Goal: Transaction & Acquisition: Complete application form

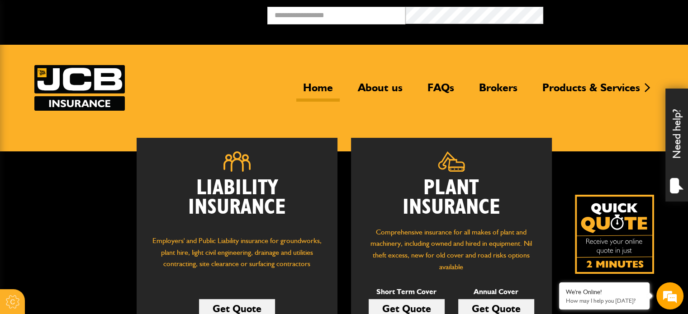
scroll to position [136, 0]
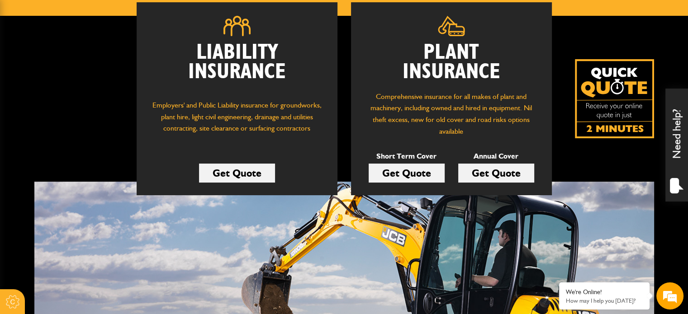
click at [411, 171] on link "Get Quote" at bounding box center [407, 173] width 76 height 19
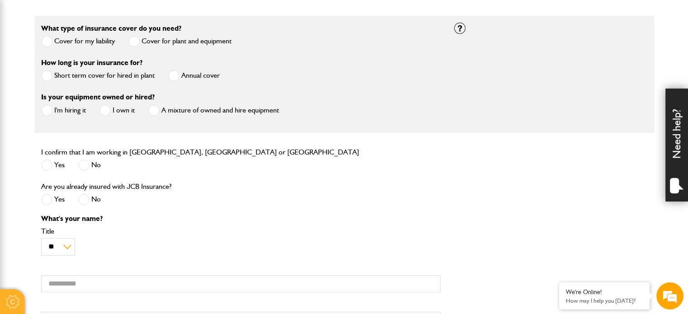
scroll to position [226, 0]
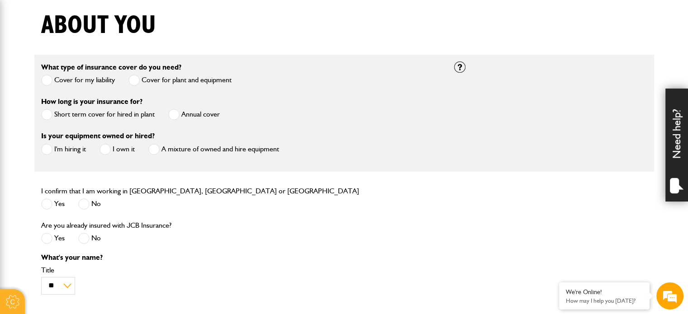
click at [50, 114] on span at bounding box center [46, 114] width 11 height 11
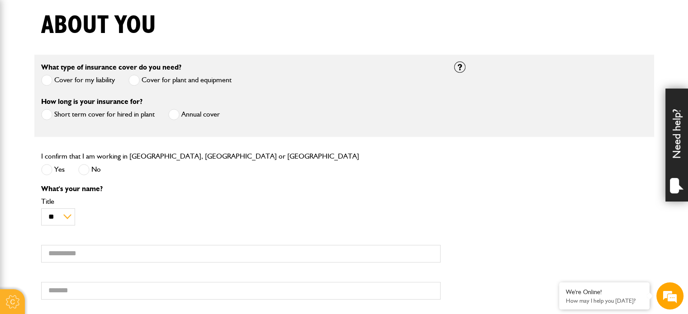
click at [51, 173] on span at bounding box center [46, 169] width 11 height 11
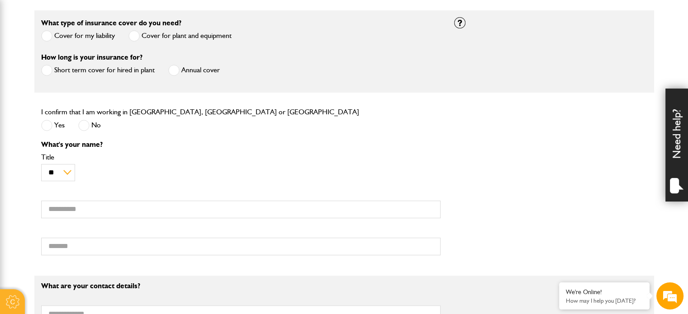
scroll to position [317, 0]
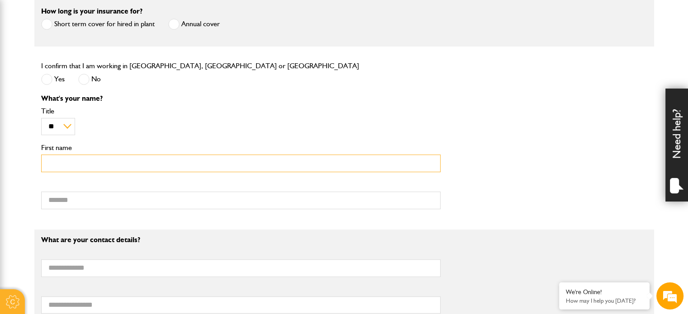
click at [61, 167] on input "First name" at bounding box center [241, 164] width 400 height 18
type input "*"
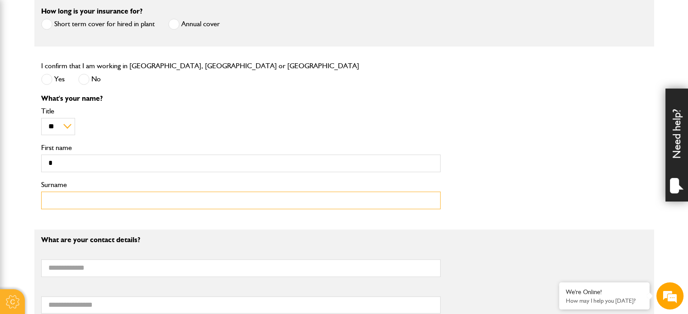
click at [236, 200] on input "Surname" at bounding box center [241, 201] width 400 height 18
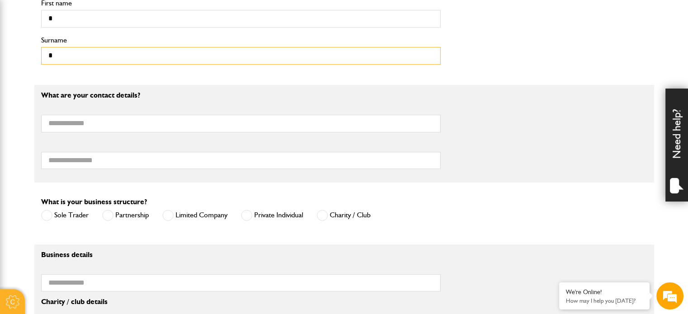
scroll to position [588, 0]
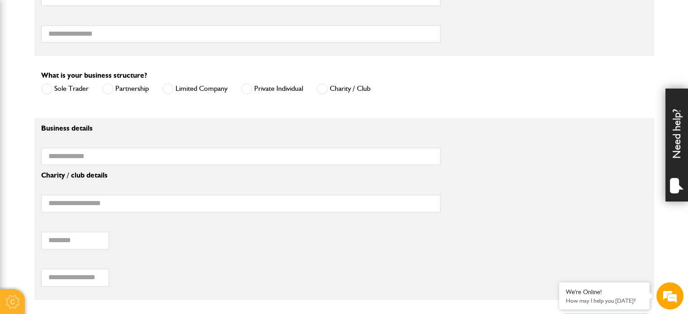
type input "*"
click at [100, 37] on input "Telephone number" at bounding box center [241, 34] width 400 height 18
type input "*"
click at [271, 86] on label "Private Individual" at bounding box center [272, 88] width 62 height 11
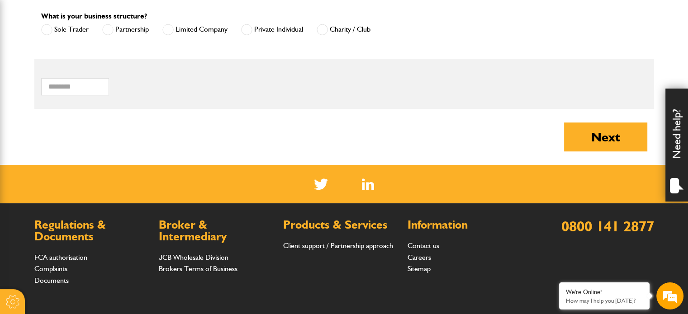
scroll to position [724, 0]
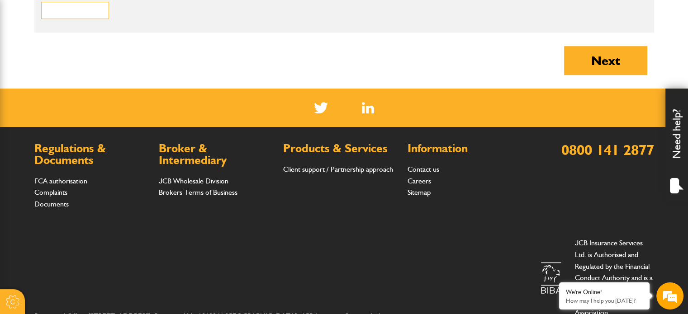
click at [105, 10] on input "Postcode of your correspondence address" at bounding box center [75, 11] width 68 height 18
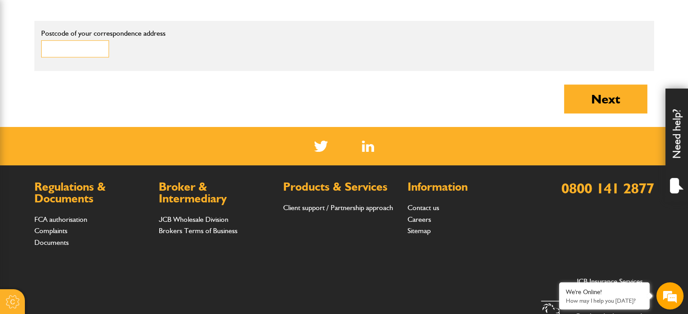
scroll to position [633, 0]
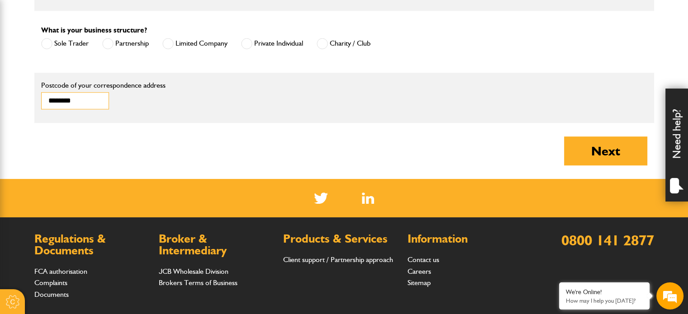
type input "********"
click at [564, 137] on button "Next" at bounding box center [605, 151] width 83 height 29
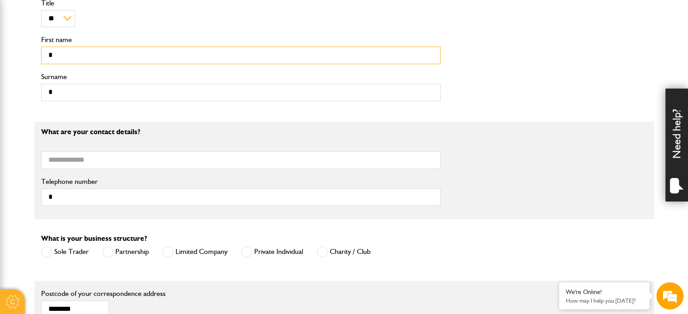
scroll to position [337, 0]
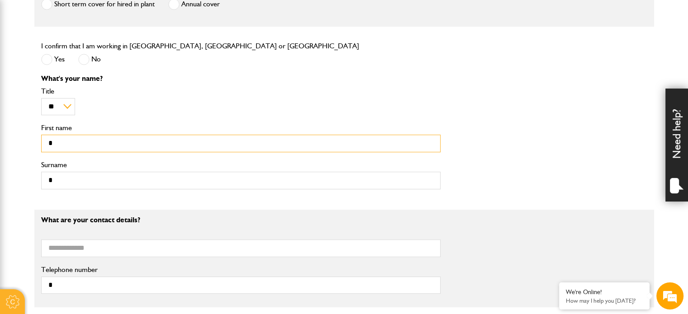
drag, startPoint x: 195, startPoint y: 146, endPoint x: 0, endPoint y: 92, distance: 201.9
click at [0, 95] on body "Cookie Options You can control which cookies we use with the form below. Please…" at bounding box center [344, 198] width 688 height 1070
type input "*****"
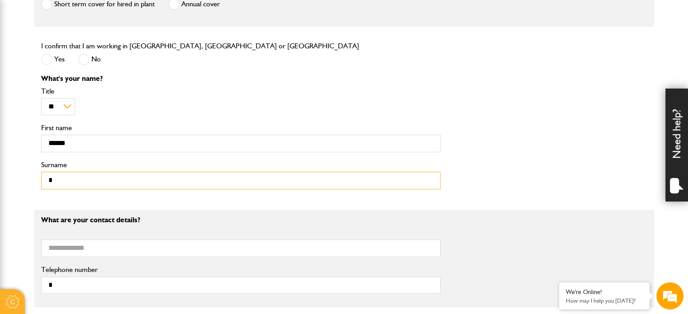
click at [78, 183] on input "*" at bounding box center [241, 181] width 400 height 18
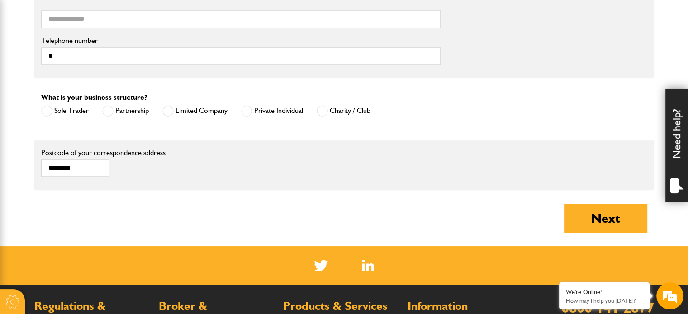
scroll to position [653, 0]
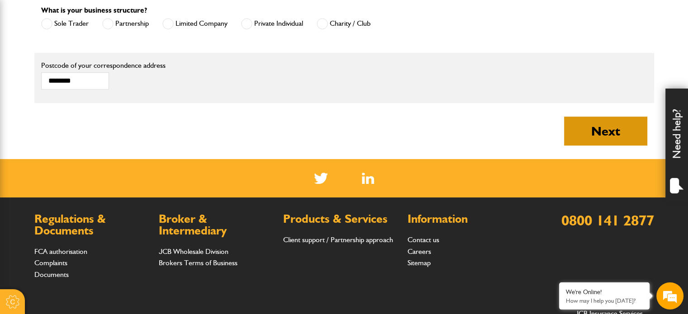
type input "***"
click at [587, 124] on button "Next" at bounding box center [605, 131] width 83 height 29
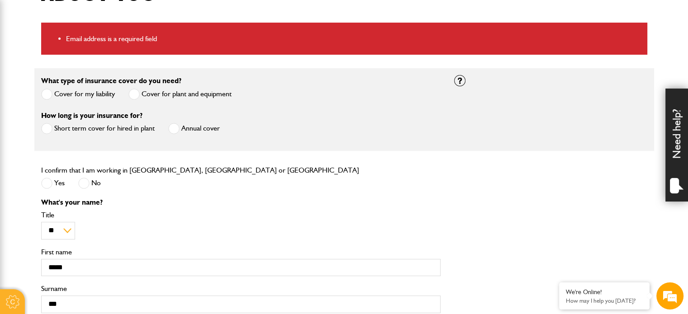
scroll to position [407, 0]
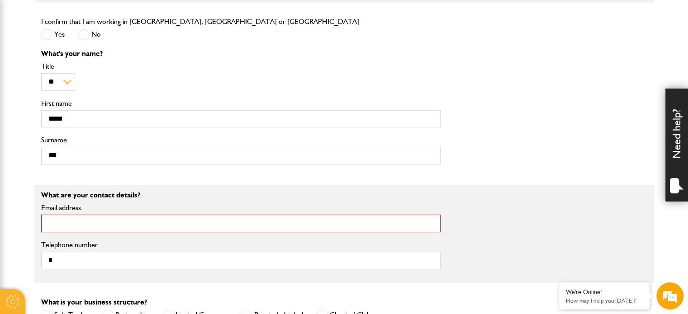
click at [105, 232] on input "Email address" at bounding box center [241, 224] width 400 height 18
type input "*"
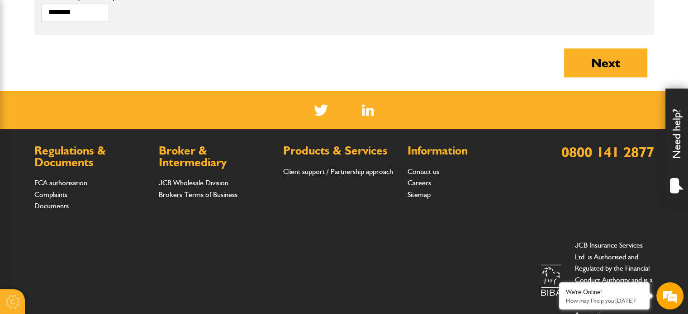
scroll to position [769, 0]
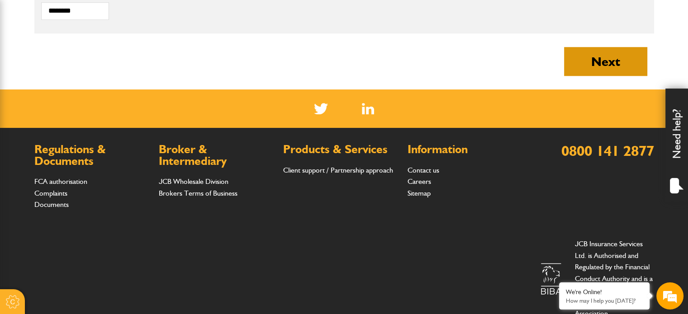
type input "**********"
click at [596, 57] on button "Next" at bounding box center [605, 61] width 83 height 29
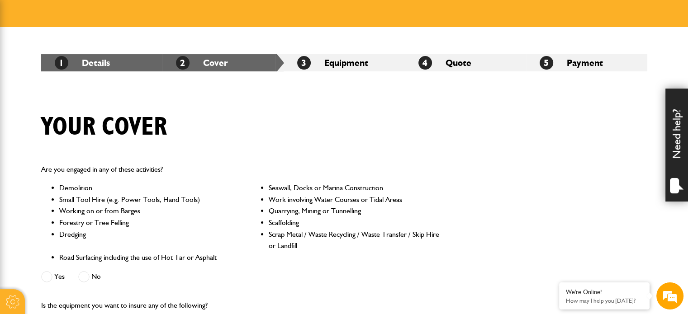
scroll to position [226, 0]
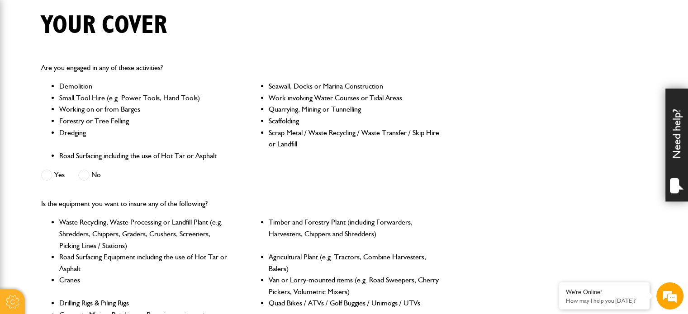
click at [96, 173] on label "No" at bounding box center [89, 175] width 23 height 11
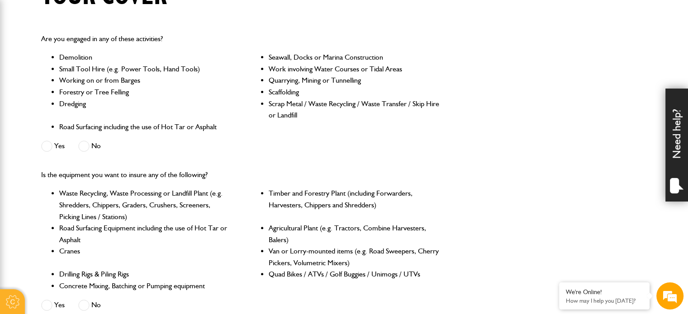
scroll to position [271, 0]
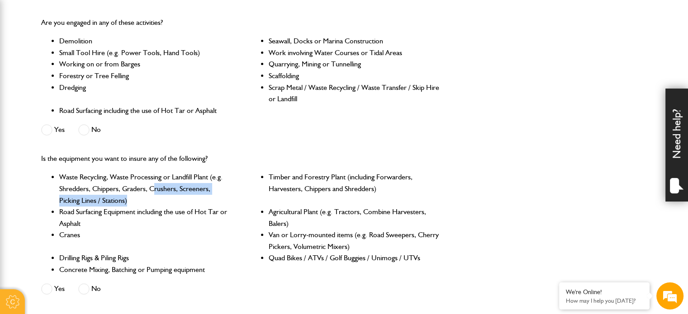
drag, startPoint x: 156, startPoint y: 184, endPoint x: 161, endPoint y: 206, distance: 22.8
click at [162, 206] on li "Waste Recycling, Waste Processing or Landfill Plant (e.g. Shredders, Chippers, …" at bounding box center [144, 188] width 171 height 35
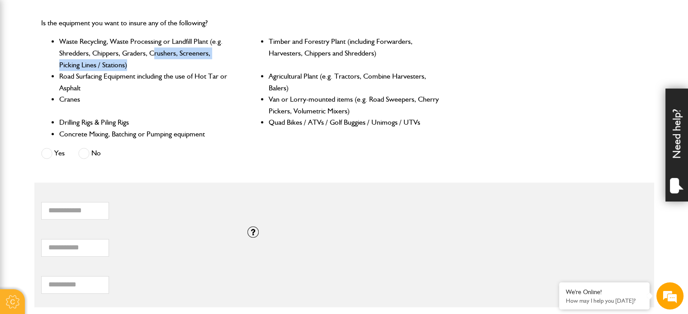
scroll to position [0, 0]
click at [93, 152] on label "No" at bounding box center [89, 153] width 23 height 11
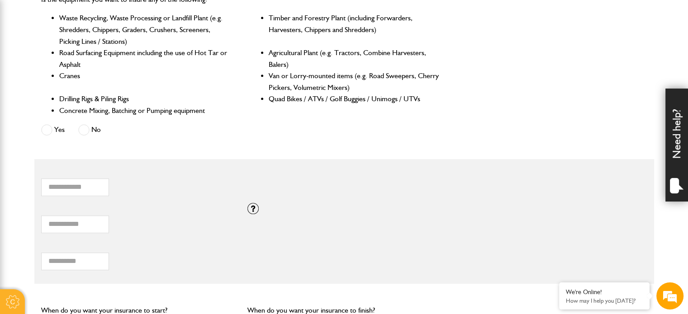
scroll to position [452, 0]
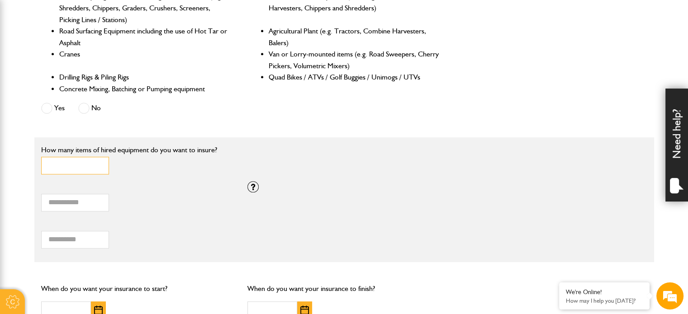
click at [81, 168] on input "*" at bounding box center [75, 166] width 68 height 18
type input "*"
click at [100, 162] on input "*" at bounding box center [75, 166] width 68 height 18
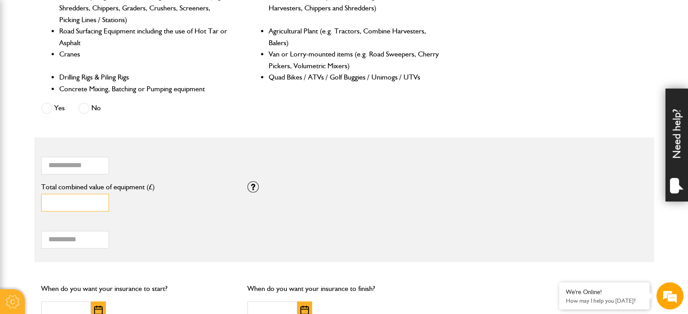
click at [92, 198] on input "*" at bounding box center [75, 203] width 68 height 18
drag, startPoint x: 71, startPoint y: 199, endPoint x: 6, endPoint y: 182, distance: 66.7
click at [7, 182] on body "Cookie Options You can control which cookies we use with the form below. Please…" at bounding box center [344, 94] width 688 height 1092
type input "*****"
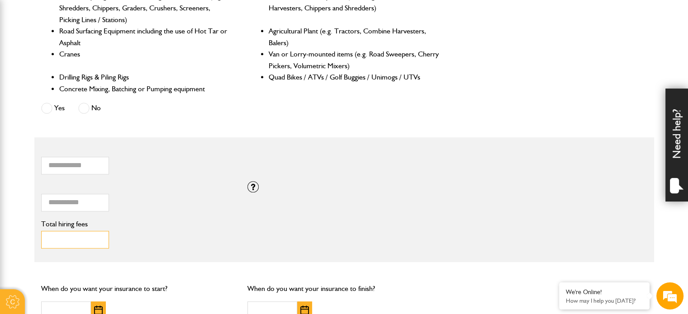
click at [69, 237] on input "Total hiring fees" at bounding box center [75, 240] width 68 height 18
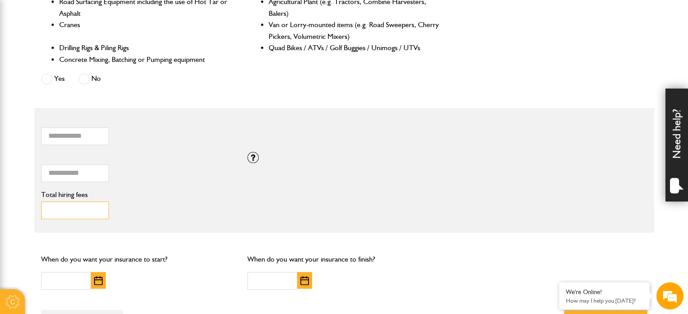
scroll to position [498, 0]
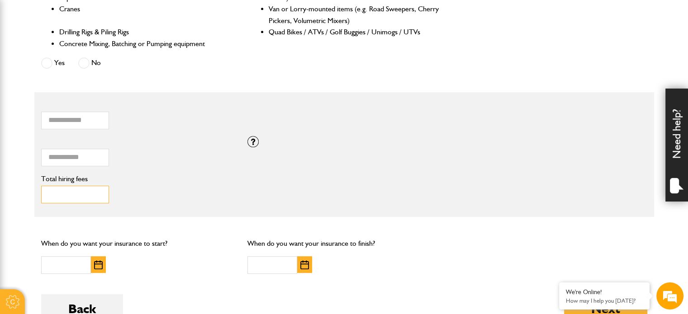
type input "*"
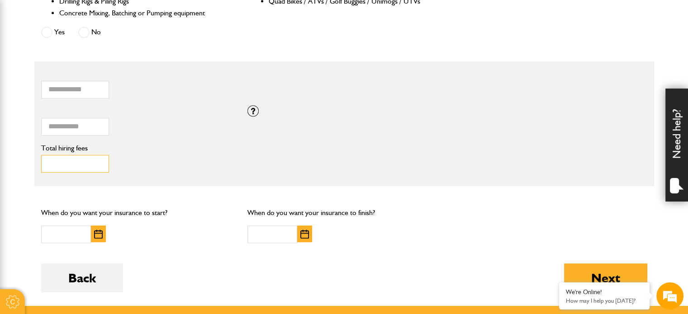
scroll to position [633, 0]
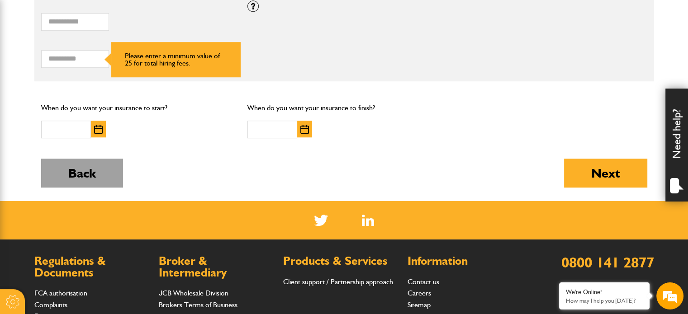
click at [110, 175] on button "Back" at bounding box center [82, 173] width 82 height 29
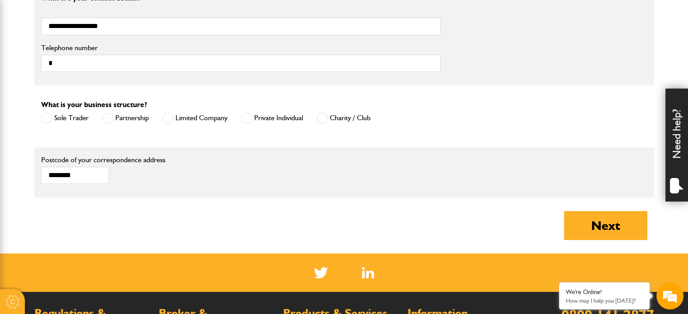
scroll to position [633, 0]
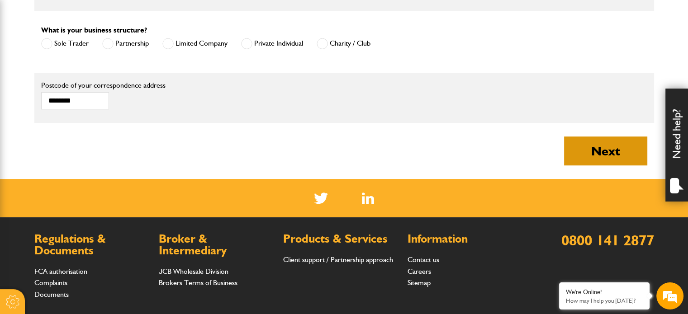
click at [592, 154] on button "Next" at bounding box center [605, 151] width 83 height 29
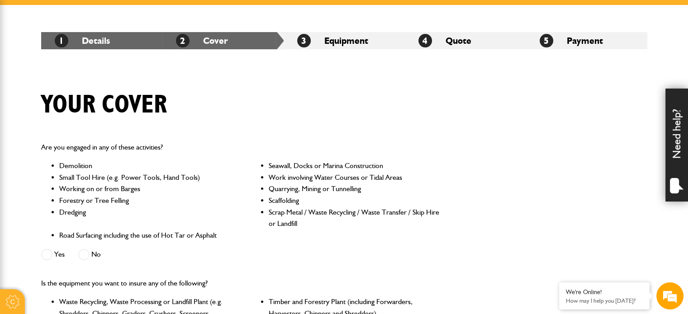
scroll to position [226, 0]
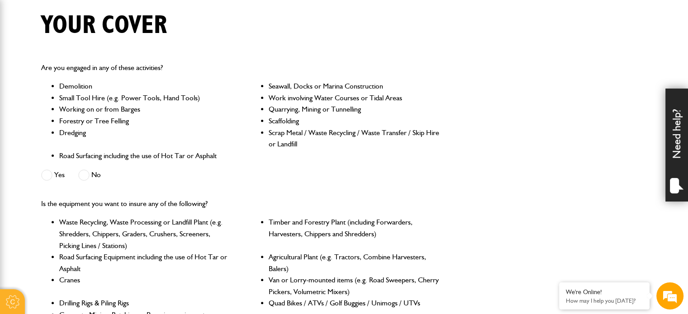
click at [86, 174] on span at bounding box center [83, 175] width 11 height 11
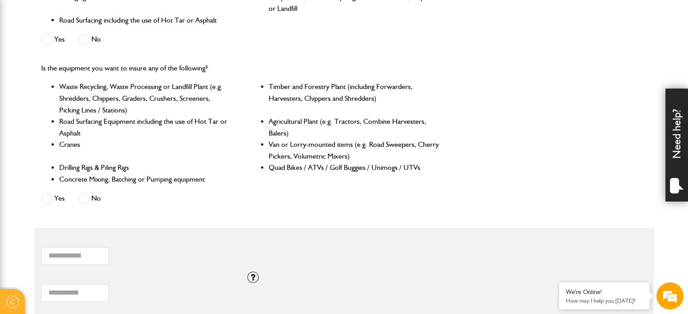
click at [89, 200] on span at bounding box center [83, 198] width 11 height 11
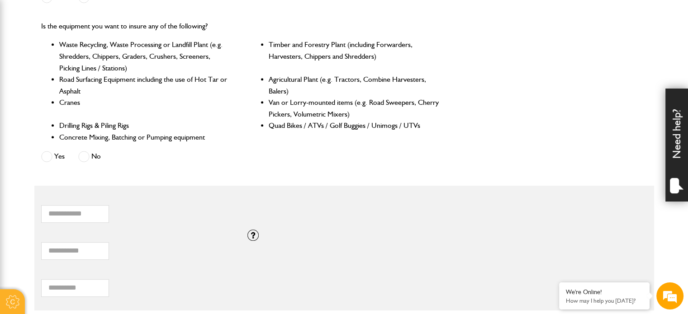
scroll to position [452, 0]
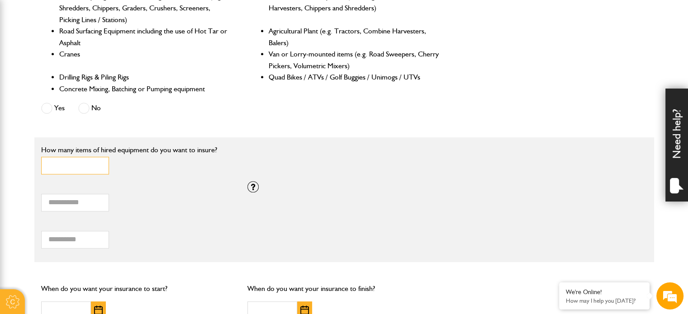
type input "*"
click at [98, 161] on input "*" at bounding box center [75, 166] width 68 height 18
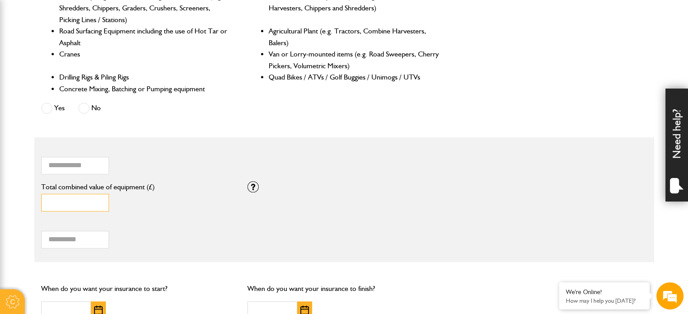
click at [82, 201] on input "*" at bounding box center [75, 203] width 68 height 18
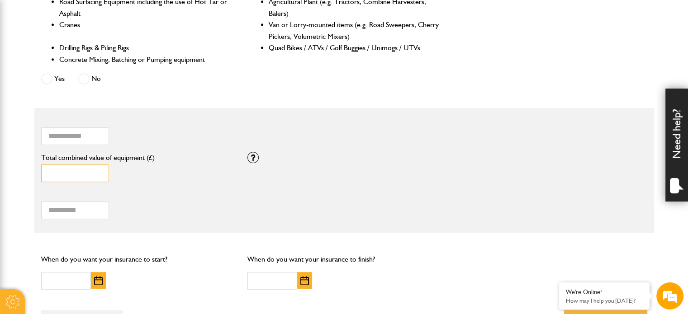
scroll to position [498, 0]
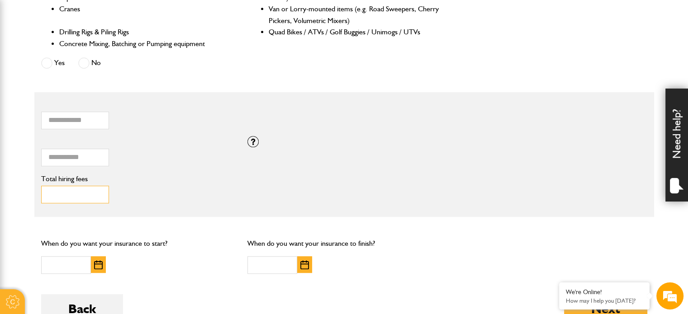
drag, startPoint x: 62, startPoint y: 201, endPoint x: 63, endPoint y: 188, distance: 13.2
click at [62, 200] on input "Total hiring fees" at bounding box center [75, 195] width 68 height 18
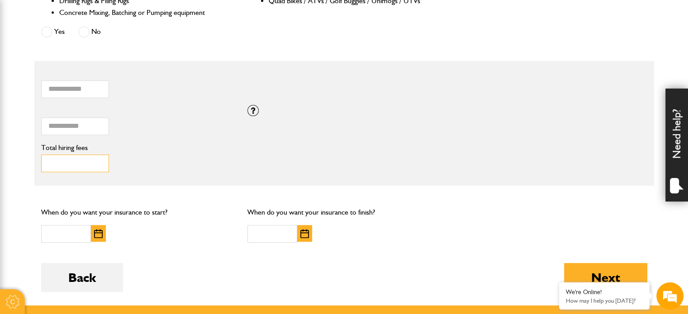
scroll to position [543, 0]
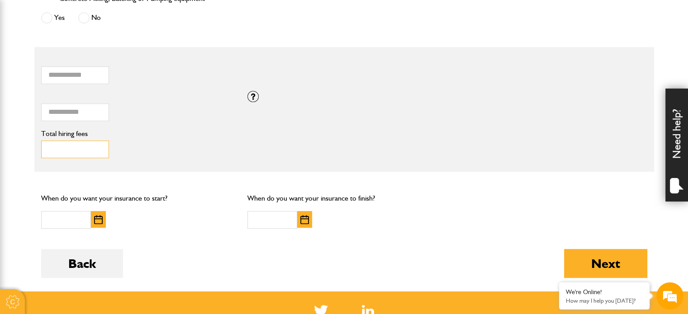
type input "***"
click at [103, 220] on button "button" at bounding box center [98, 219] width 15 height 17
click at [262, 217] on input "text" at bounding box center [272, 220] width 50 height 18
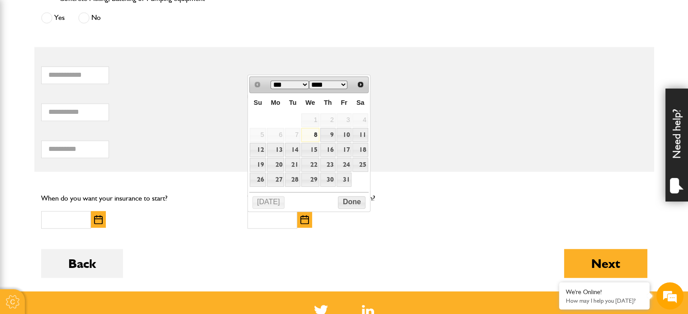
click at [427, 179] on form "Do you need more than £5,000,000 of liability cover? Yes No Which of these acti…" at bounding box center [344, 15] width 606 height 554
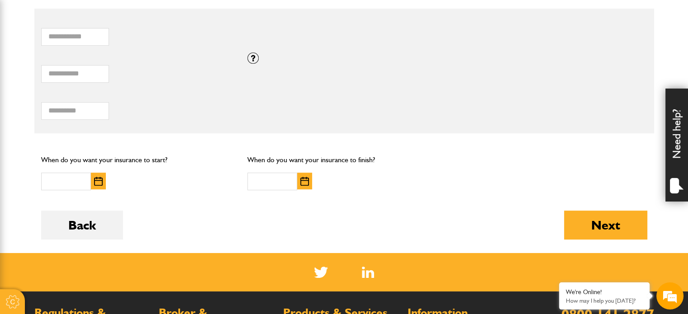
scroll to position [633, 0]
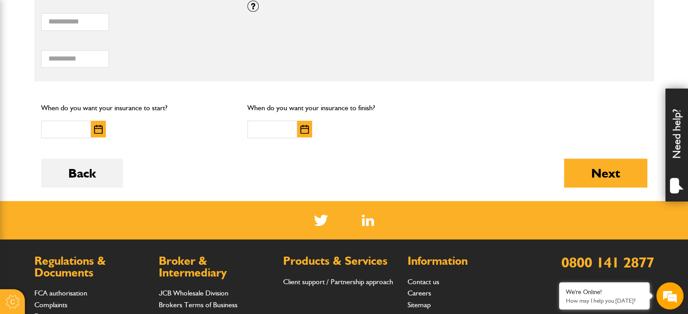
click at [101, 126] on img "button" at bounding box center [98, 129] width 9 height 9
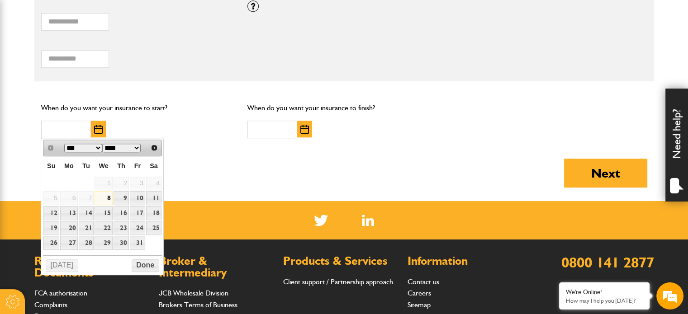
click at [112, 197] on link "8" at bounding box center [104, 198] width 18 height 14
type input "**********"
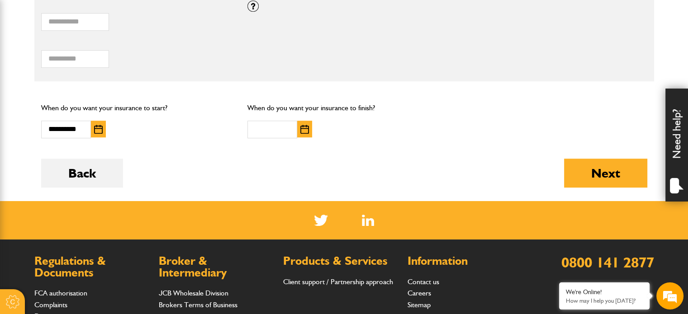
click at [304, 131] on img "button" at bounding box center [304, 129] width 9 height 9
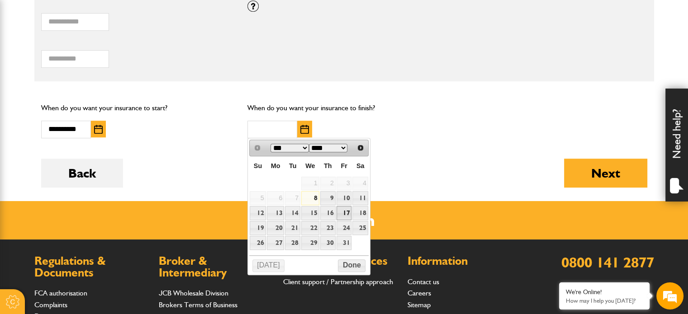
click at [345, 214] on link "17" at bounding box center [344, 213] width 15 height 14
type input "**********"
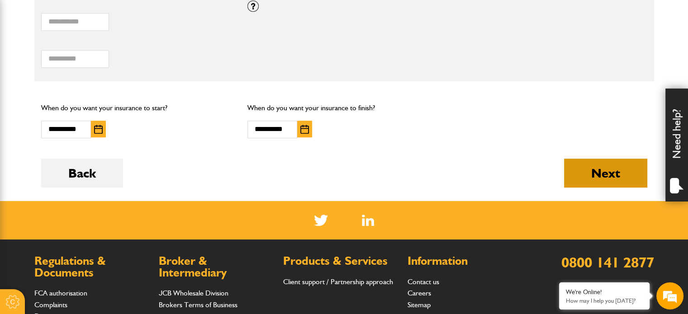
click at [579, 171] on button "Next" at bounding box center [605, 173] width 83 height 29
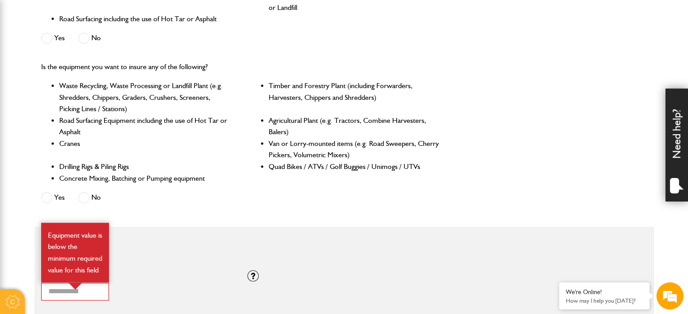
scroll to position [498, 0]
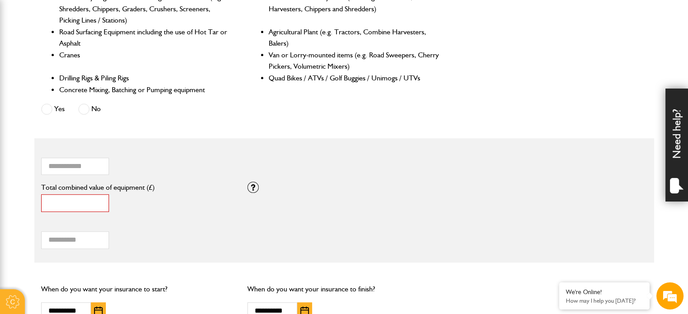
click at [78, 208] on input "*" at bounding box center [75, 204] width 68 height 18
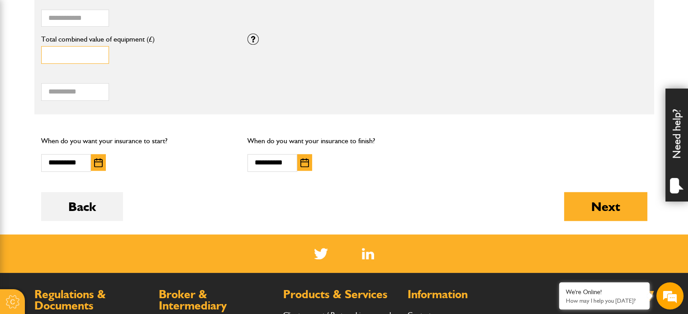
scroll to position [679, 0]
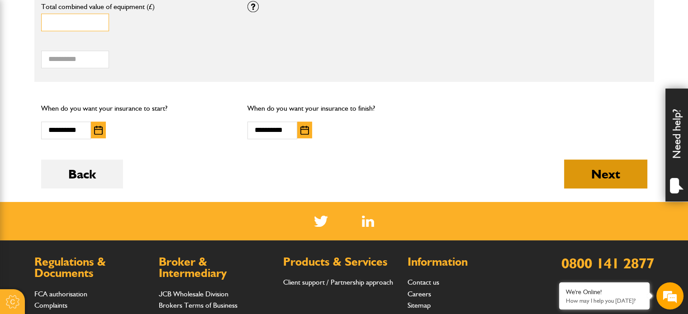
type input "*****"
click at [596, 170] on button "Next" at bounding box center [605, 174] width 83 height 29
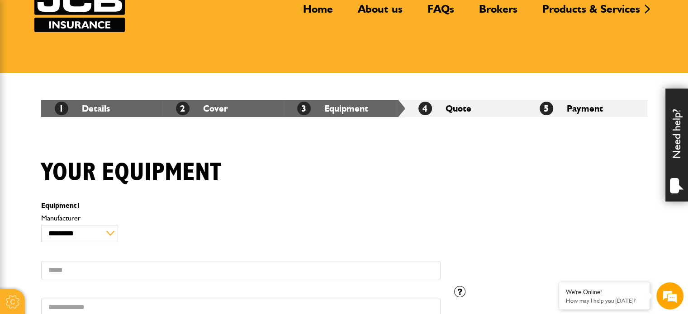
scroll to position [136, 0]
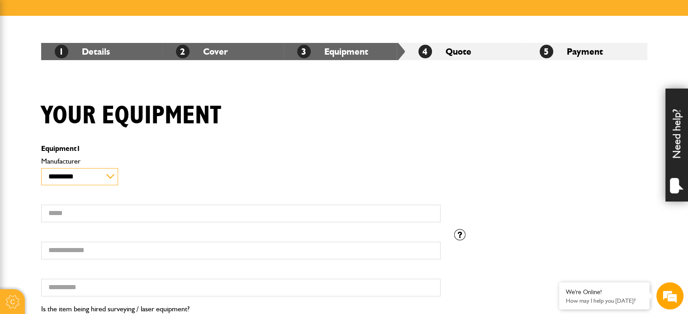
click at [55, 178] on select "**********" at bounding box center [79, 176] width 77 height 17
select select "**"
click at [41, 168] on select "**********" at bounding box center [79, 176] width 77 height 17
click at [196, 152] on p "Equipment 1" at bounding box center [241, 148] width 400 height 7
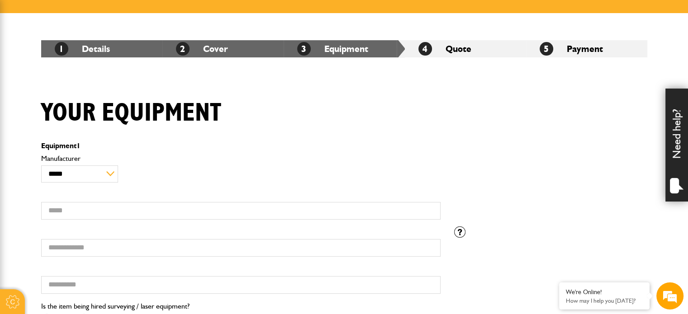
scroll to position [226, 0]
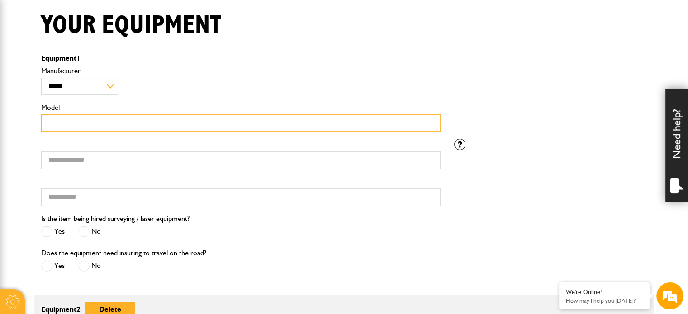
click at [157, 117] on input "Model" at bounding box center [241, 123] width 400 height 18
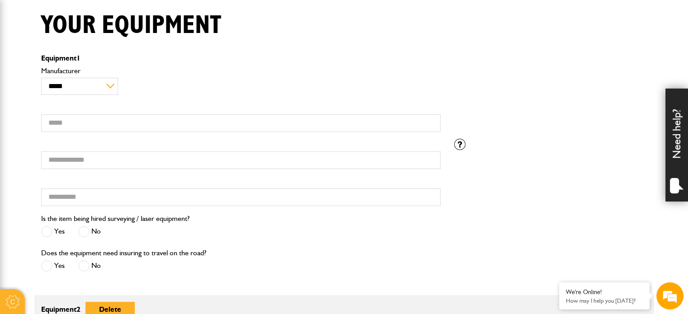
click at [163, 96] on div "**********" at bounding box center [240, 102] width 413 height 74
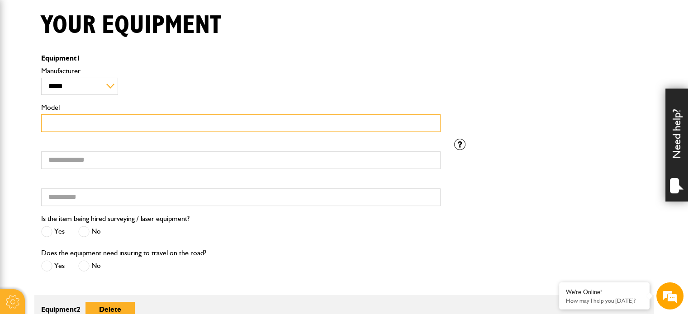
click at [172, 117] on input "Model" at bounding box center [241, 123] width 400 height 18
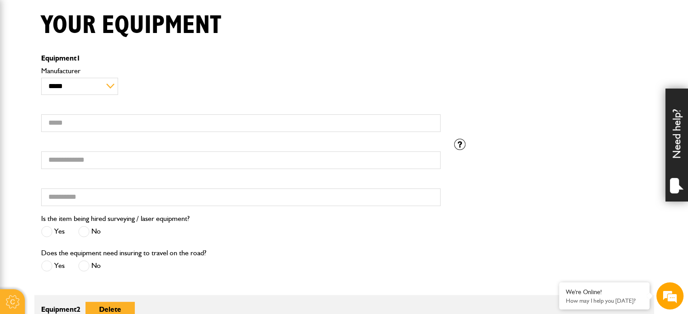
click at [169, 94] on div "**********" at bounding box center [241, 81] width 400 height 28
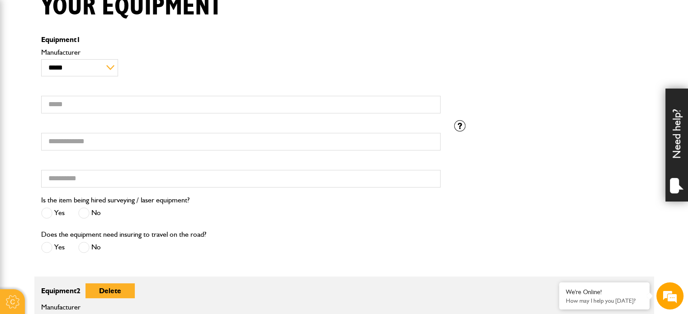
scroll to position [136, 0]
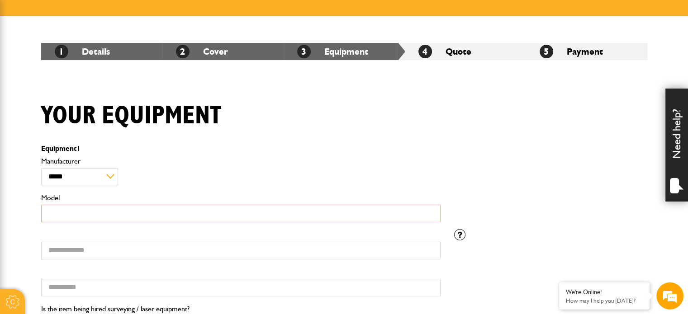
click at [130, 215] on input "Model" at bounding box center [241, 214] width 400 height 18
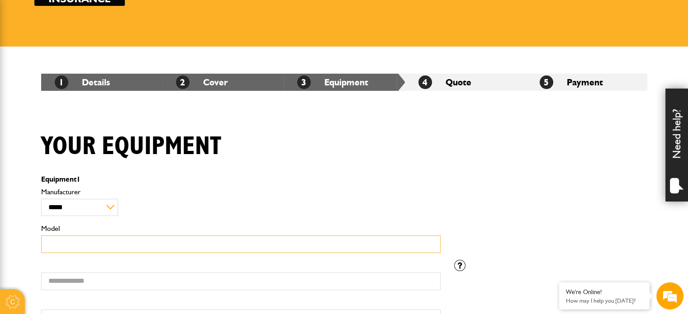
scroll to position [181, 0]
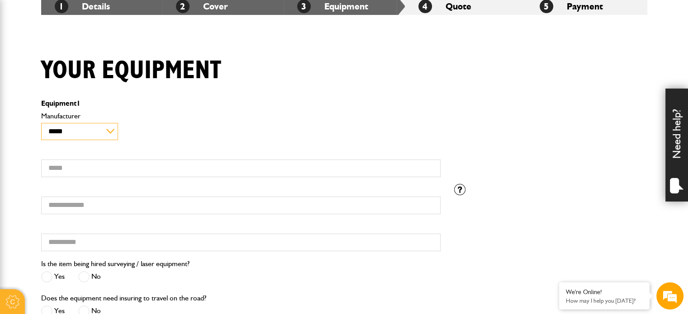
click at [108, 130] on select "**********" at bounding box center [79, 131] width 77 height 17
click at [41, 123] on select "**********" at bounding box center [79, 131] width 77 height 17
click at [145, 121] on div "**********" at bounding box center [241, 127] width 400 height 28
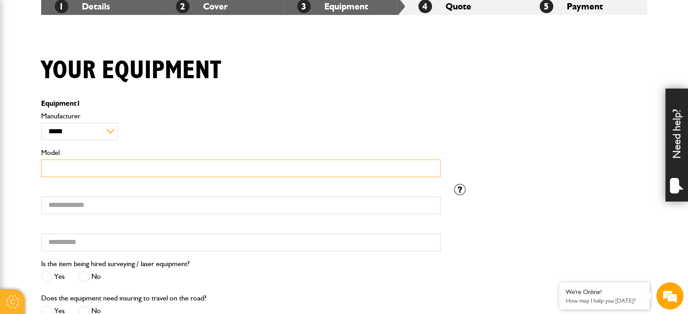
click at [137, 165] on input "Model" at bounding box center [241, 169] width 400 height 18
type input "*"
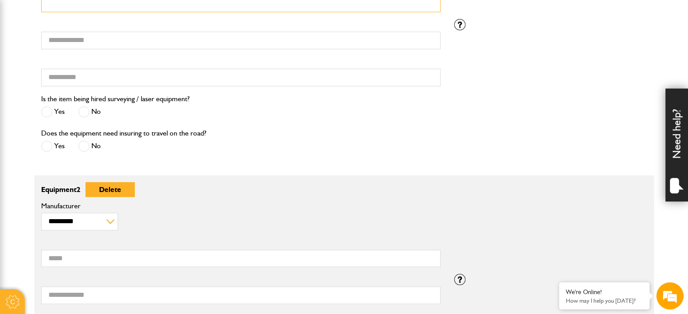
scroll to position [362, 0]
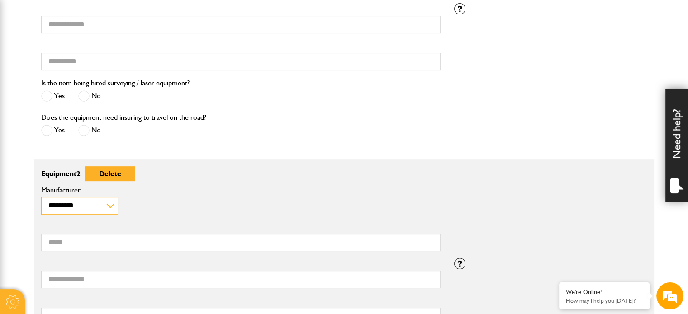
click at [85, 202] on select "**********" at bounding box center [79, 205] width 77 height 17
click at [217, 126] on div "Does the equipment need insuring to travel on the road? Yes No" at bounding box center [240, 129] width 413 height 34
click at [78, 209] on select "**********" at bounding box center [79, 205] width 77 height 17
select select "**"
click at [41, 197] on select "**********" at bounding box center [79, 205] width 77 height 17
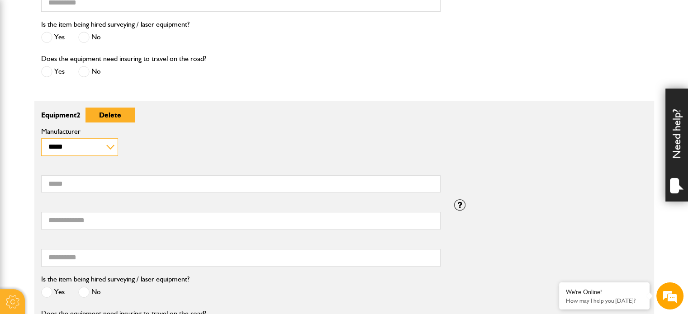
scroll to position [452, 0]
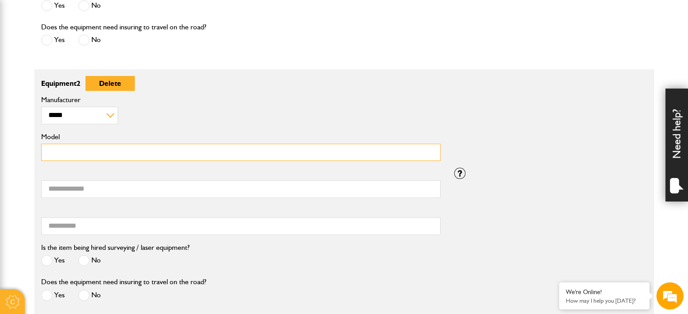
click at [262, 159] on input "Model" at bounding box center [241, 153] width 400 height 18
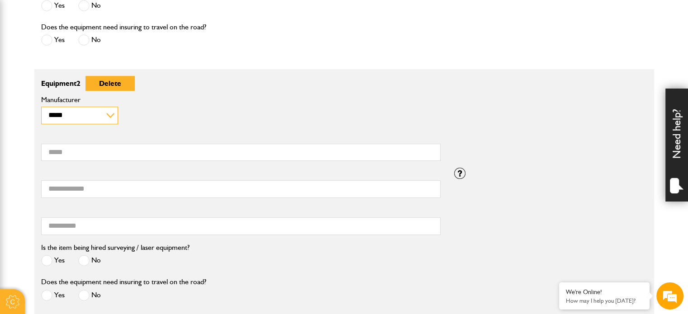
click at [73, 121] on select "**********" at bounding box center [79, 115] width 77 height 17
click at [41, 107] on select "**********" at bounding box center [79, 115] width 77 height 17
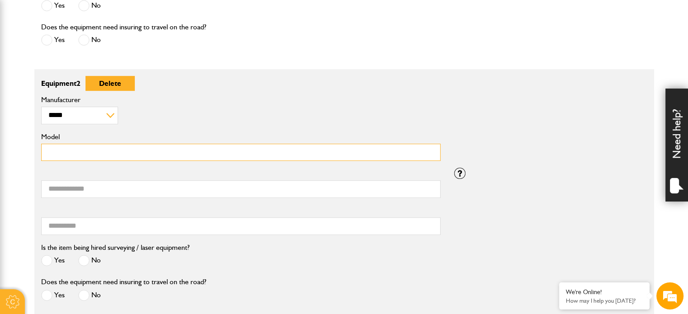
click at [66, 153] on input "Model" at bounding box center [241, 153] width 400 height 18
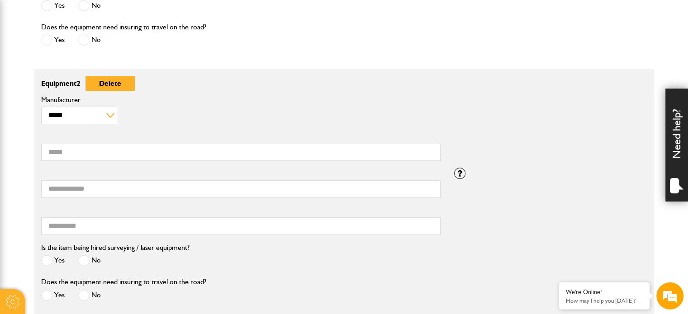
click at [314, 123] on div "**********" at bounding box center [241, 110] width 400 height 28
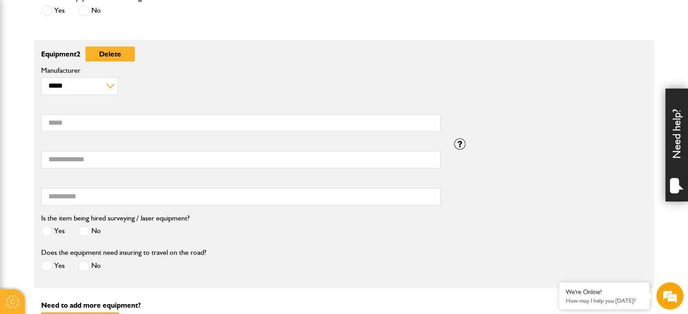
scroll to position [498, 0]
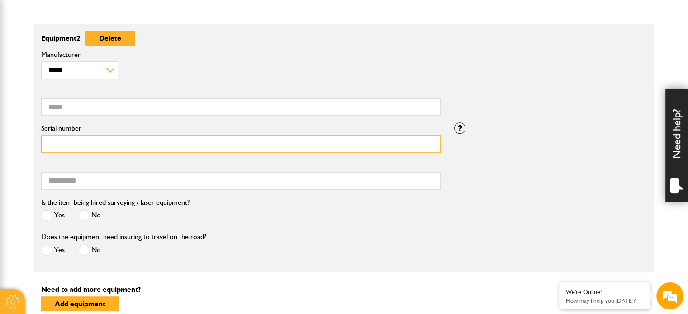
click at [254, 144] on input "Serial number" at bounding box center [241, 144] width 400 height 18
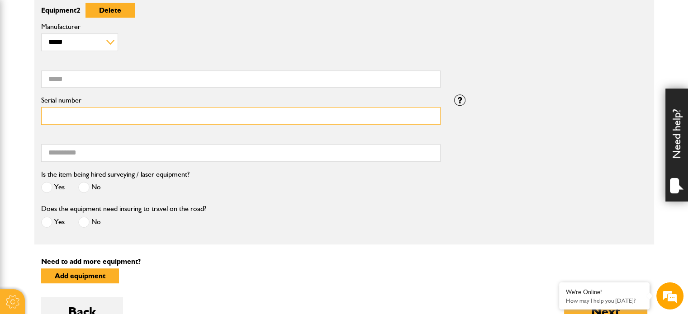
scroll to position [452, 0]
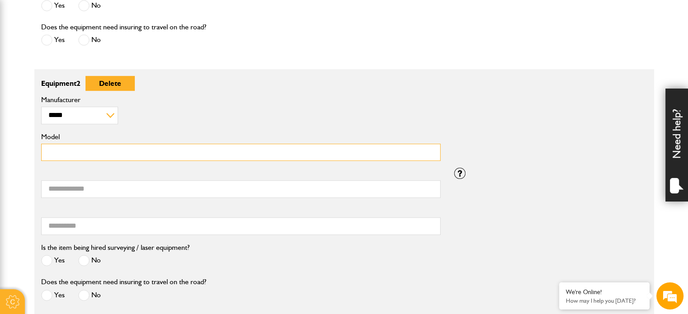
click at [138, 150] on input "Model" at bounding box center [241, 153] width 400 height 18
type input "*"
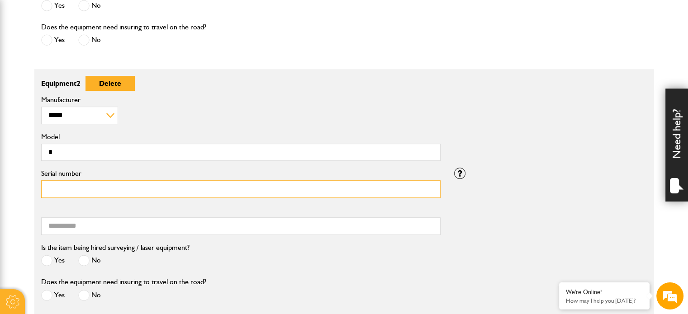
click at [68, 190] on input "Serial number" at bounding box center [241, 190] width 400 height 18
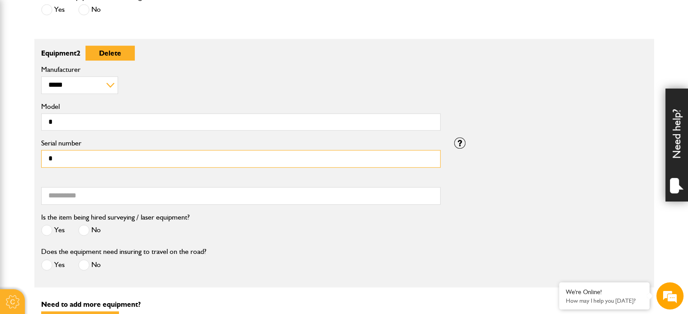
scroll to position [498, 0]
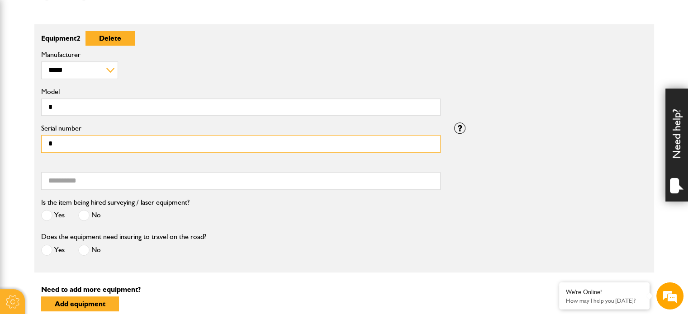
type input "*"
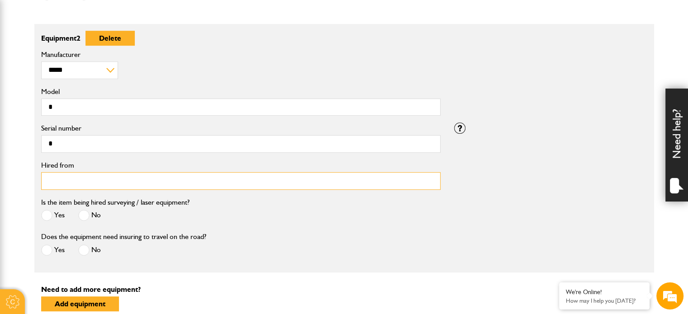
click at [87, 178] on input "Hired from" at bounding box center [241, 181] width 400 height 18
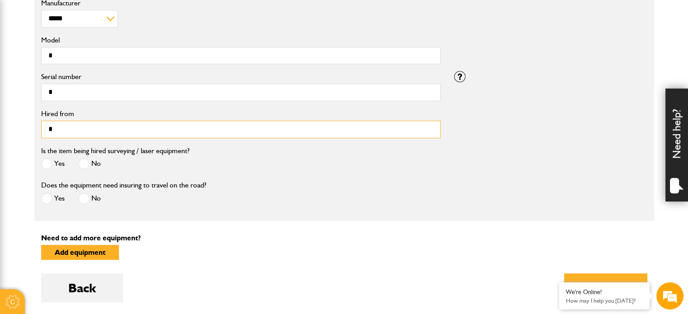
scroll to position [588, 0]
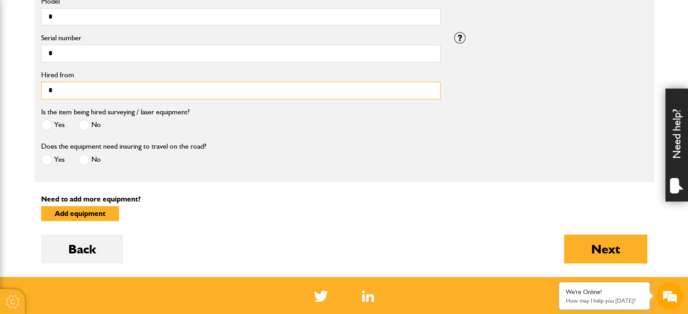
type input "*"
click at [83, 122] on span at bounding box center [83, 124] width 11 height 11
click at [88, 159] on span at bounding box center [83, 159] width 11 height 11
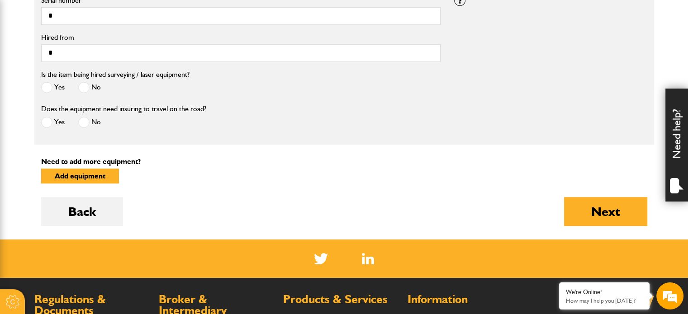
scroll to position [679, 0]
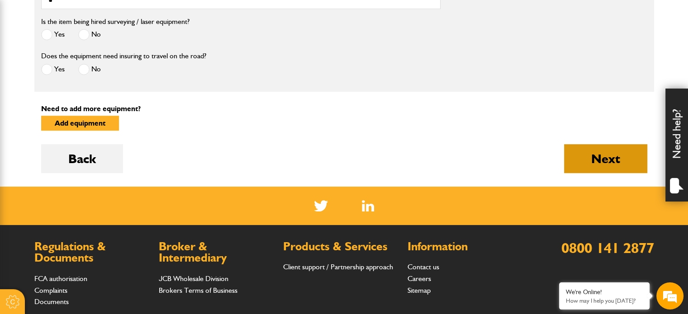
click at [576, 157] on button "Next" at bounding box center [605, 158] width 83 height 29
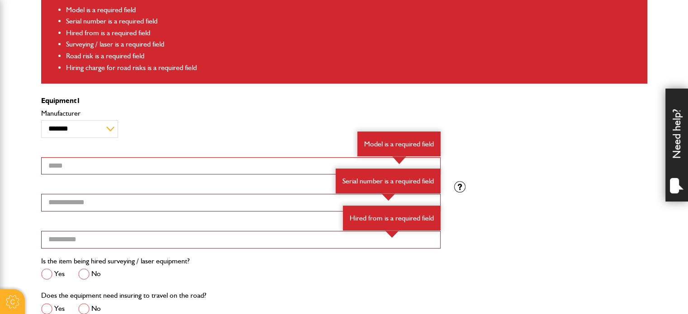
scroll to position [362, 0]
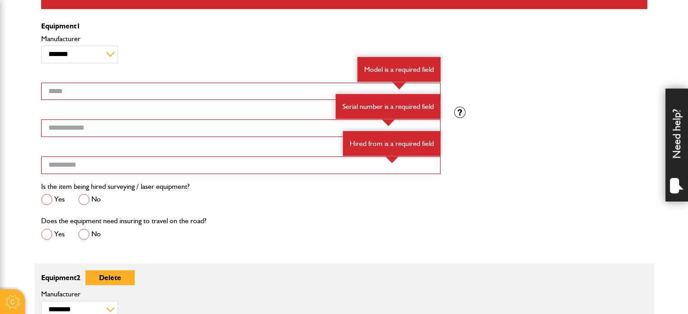
click at [188, 107] on div "Serial number Serial number is a required field Hired from Hired from is a requ…" at bounding box center [240, 144] width 413 height 74
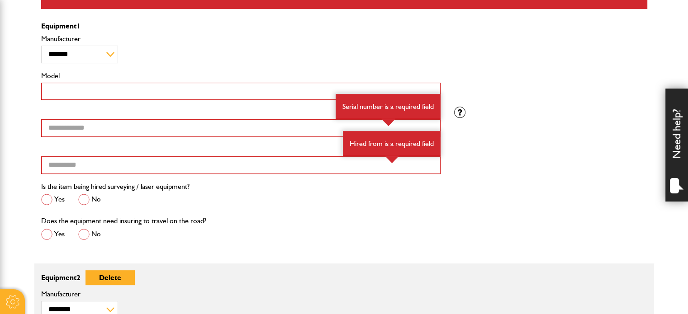
click at [191, 91] on input "Model" at bounding box center [241, 92] width 400 height 18
type input "*"
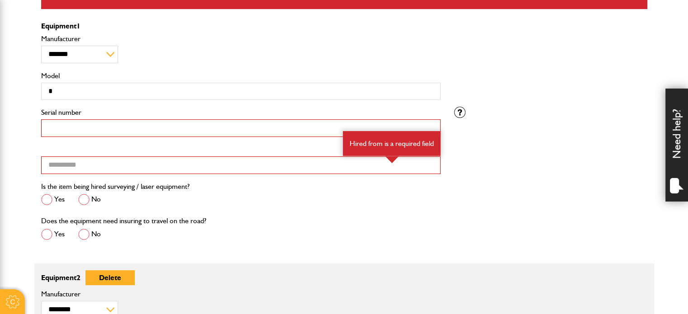
click at [182, 127] on input "Serial number" at bounding box center [241, 128] width 400 height 18
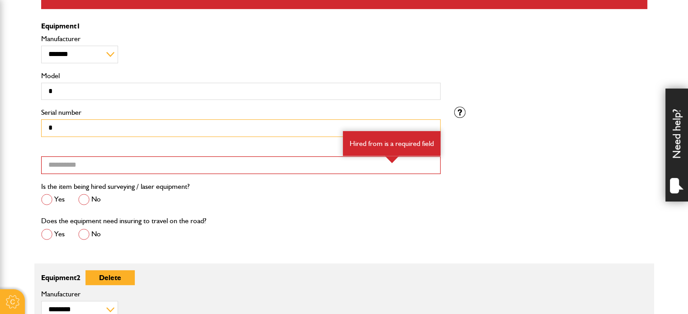
type input "*"
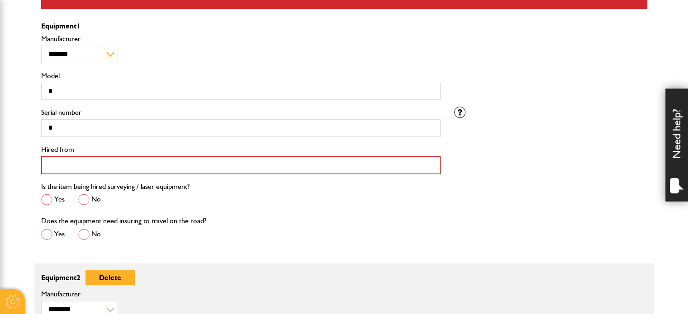
click at [192, 159] on input "Hired from" at bounding box center [241, 166] width 400 height 18
type input "*"
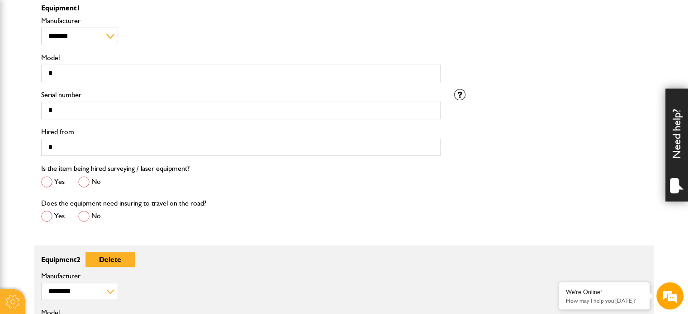
scroll to position [452, 0]
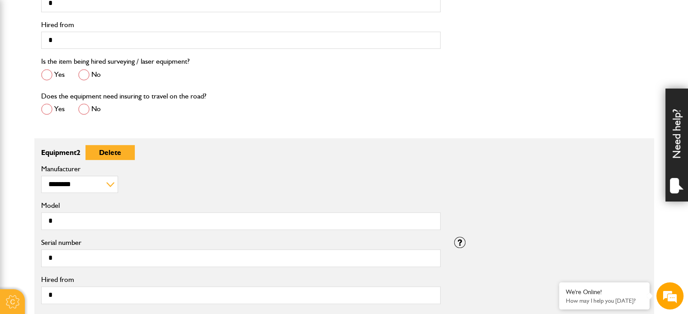
click at [81, 61] on label "Is the item being hired surveying / laser equipment?" at bounding box center [115, 61] width 148 height 7
click at [82, 69] on span at bounding box center [83, 74] width 11 height 11
click at [81, 106] on span at bounding box center [83, 109] width 11 height 11
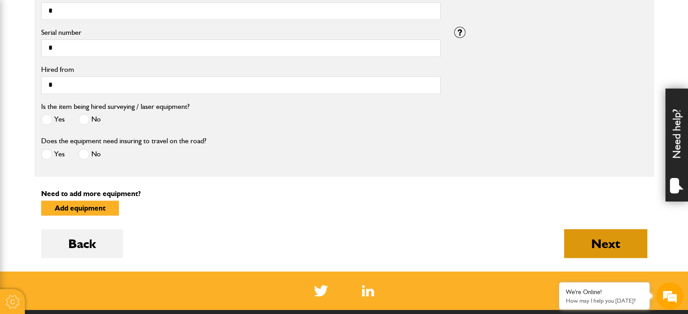
scroll to position [679, 0]
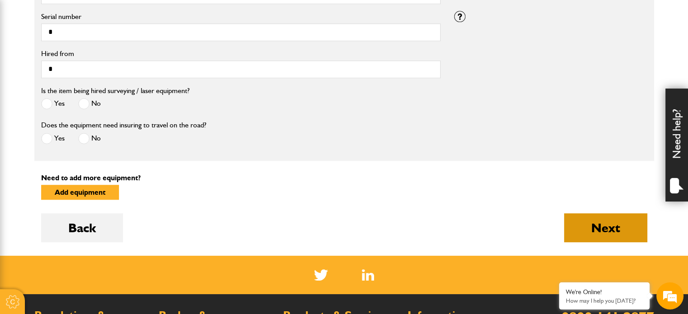
click at [614, 220] on button "Next" at bounding box center [605, 228] width 83 height 29
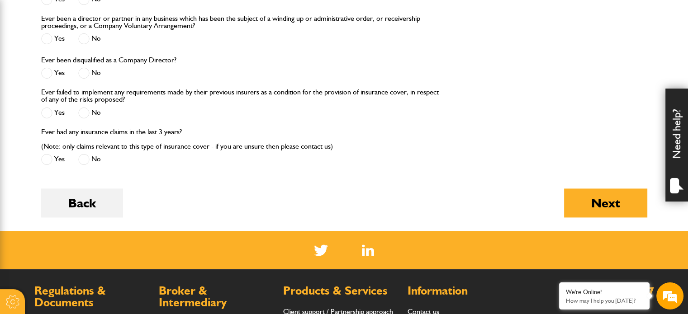
scroll to position [1357, 0]
